Goal: Information Seeking & Learning: Learn about a topic

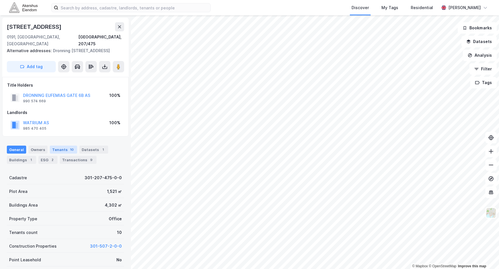
click at [59, 149] on div "Tenants 10" at bounding box center [63, 149] width 27 height 8
